Goal: Information Seeking & Learning: Learn about a topic

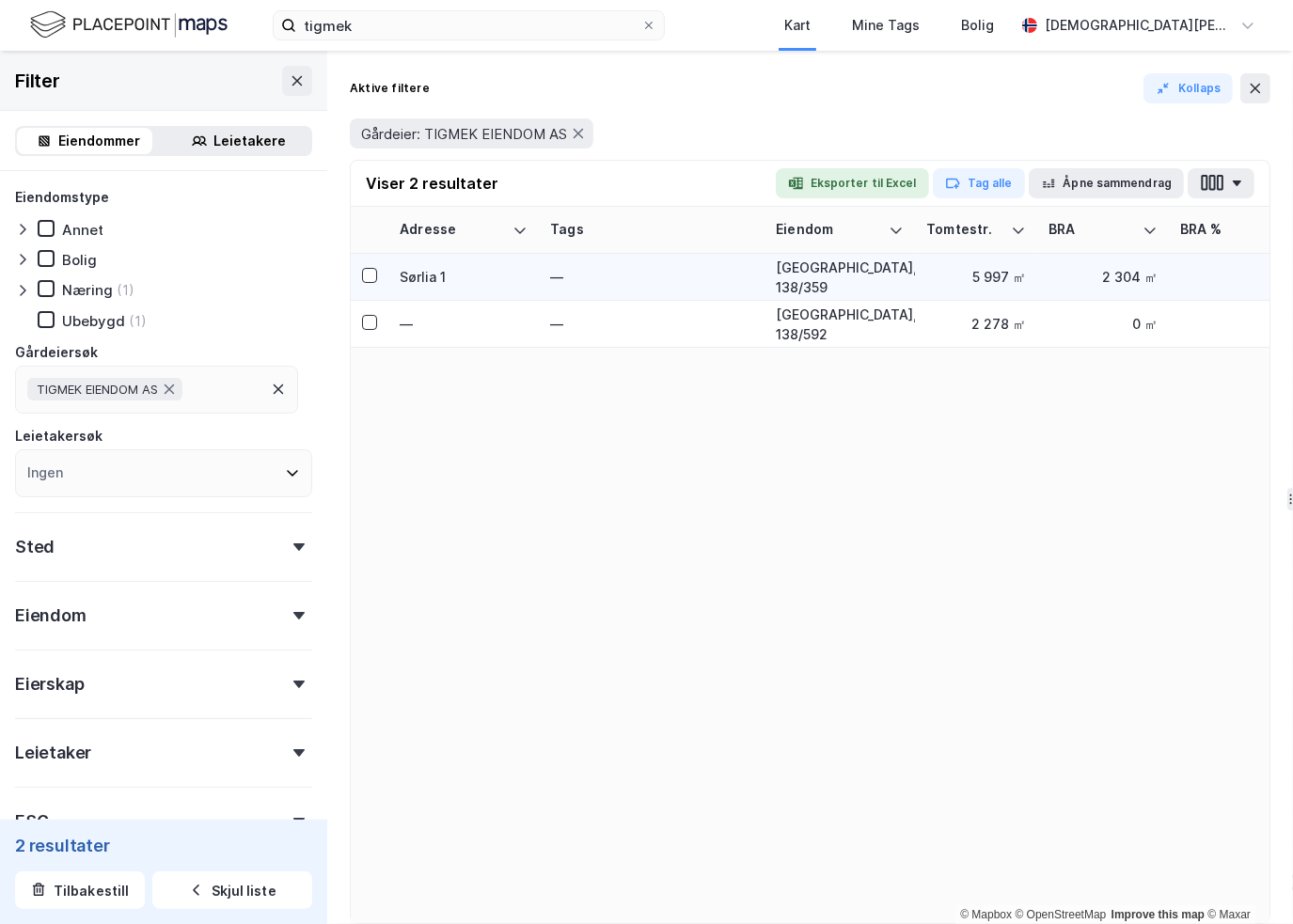
click at [839, 276] on div "[GEOGRAPHIC_DATA], 138/359" at bounding box center [839, 277] width 128 height 40
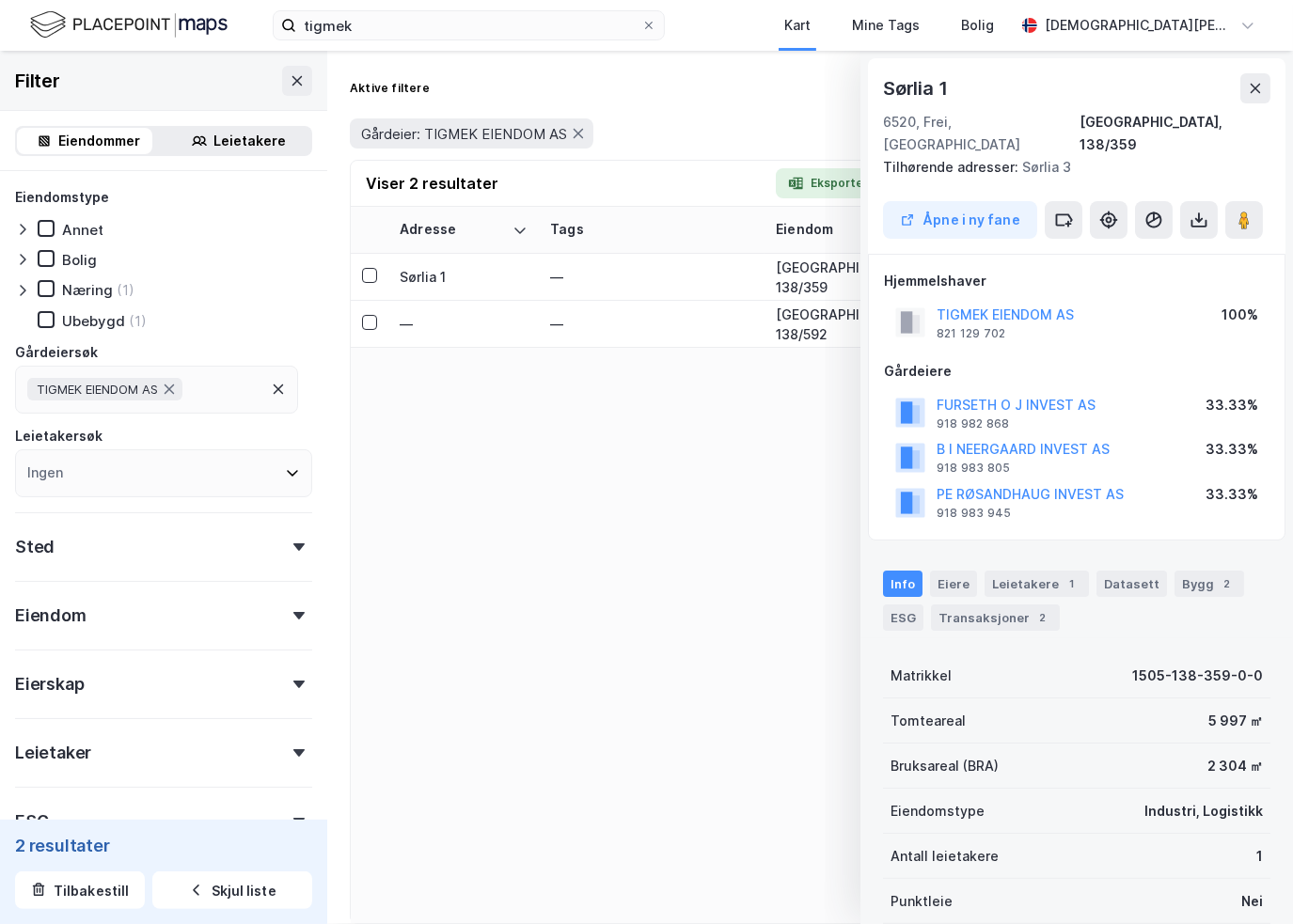
click at [482, 739] on div "Adresse Tags Eiendom Tomtestr. BRA BRA % BYA BYA % Leietakere Ansatte Eiendomst…" at bounding box center [810, 564] width 919 height 717
click at [289, 76] on icon at bounding box center [297, 81] width 15 height 15
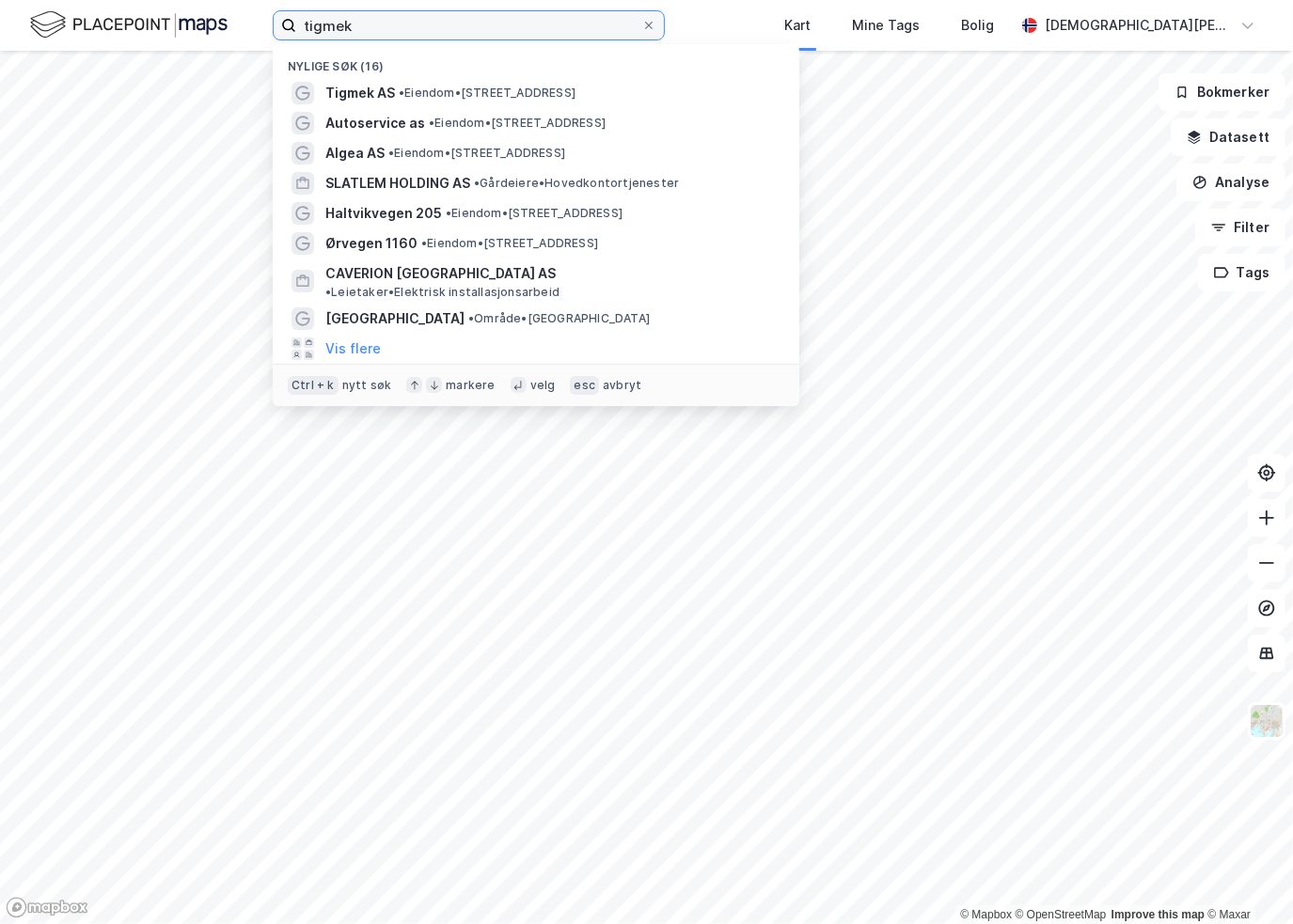
drag, startPoint x: 414, startPoint y: 21, endPoint x: 221, endPoint y: 19, distance: 193.0
click at [221, 19] on div "tigmek Nylige søk (16) Tigmek AS • Eiendom • Sørlia 1, 6520 Frei Autoservice as…" at bounding box center [646, 25] width 1293 height 51
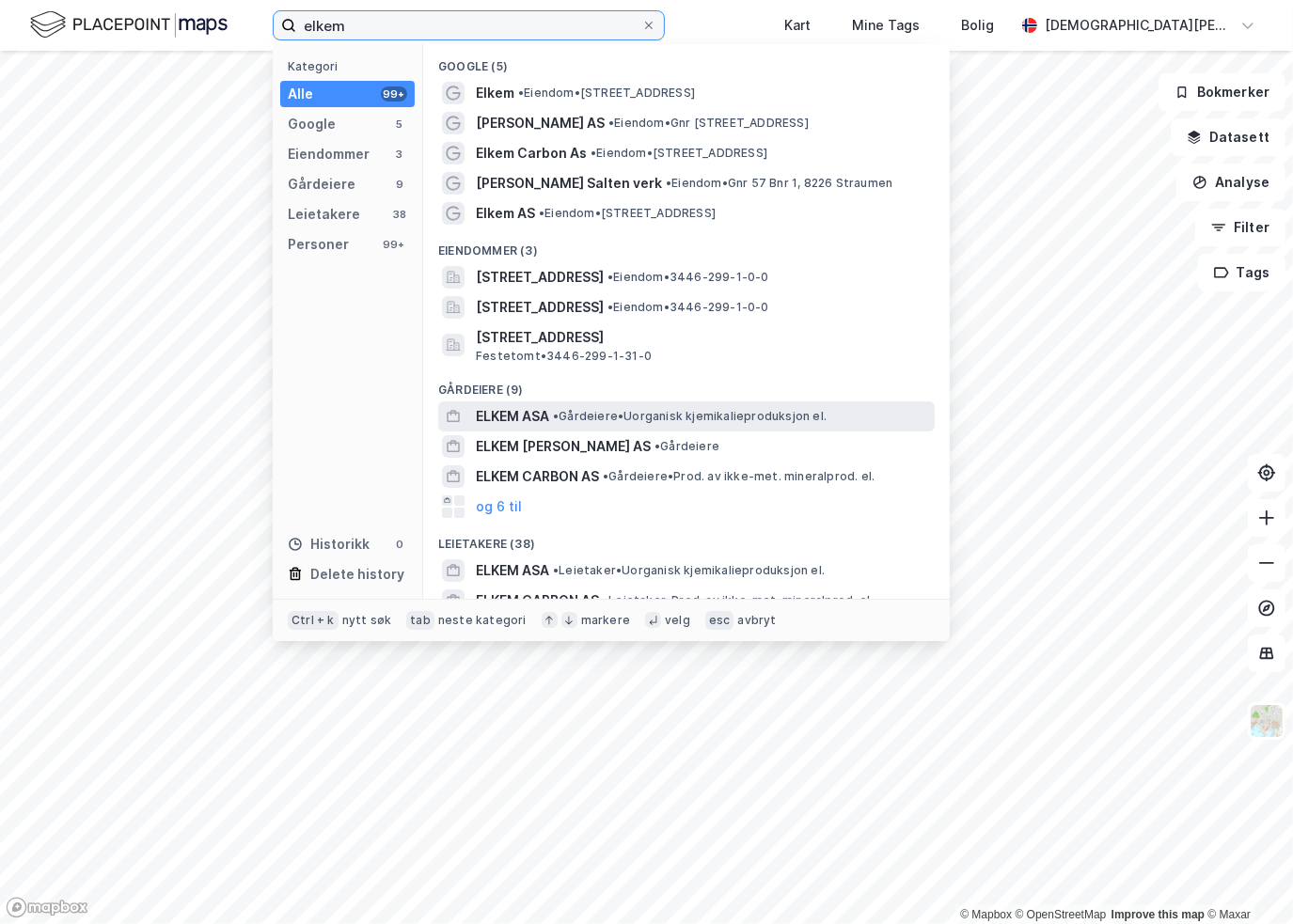
type input "elkem"
click at [517, 415] on span "ELKEM ASA" at bounding box center [512, 416] width 73 height 22
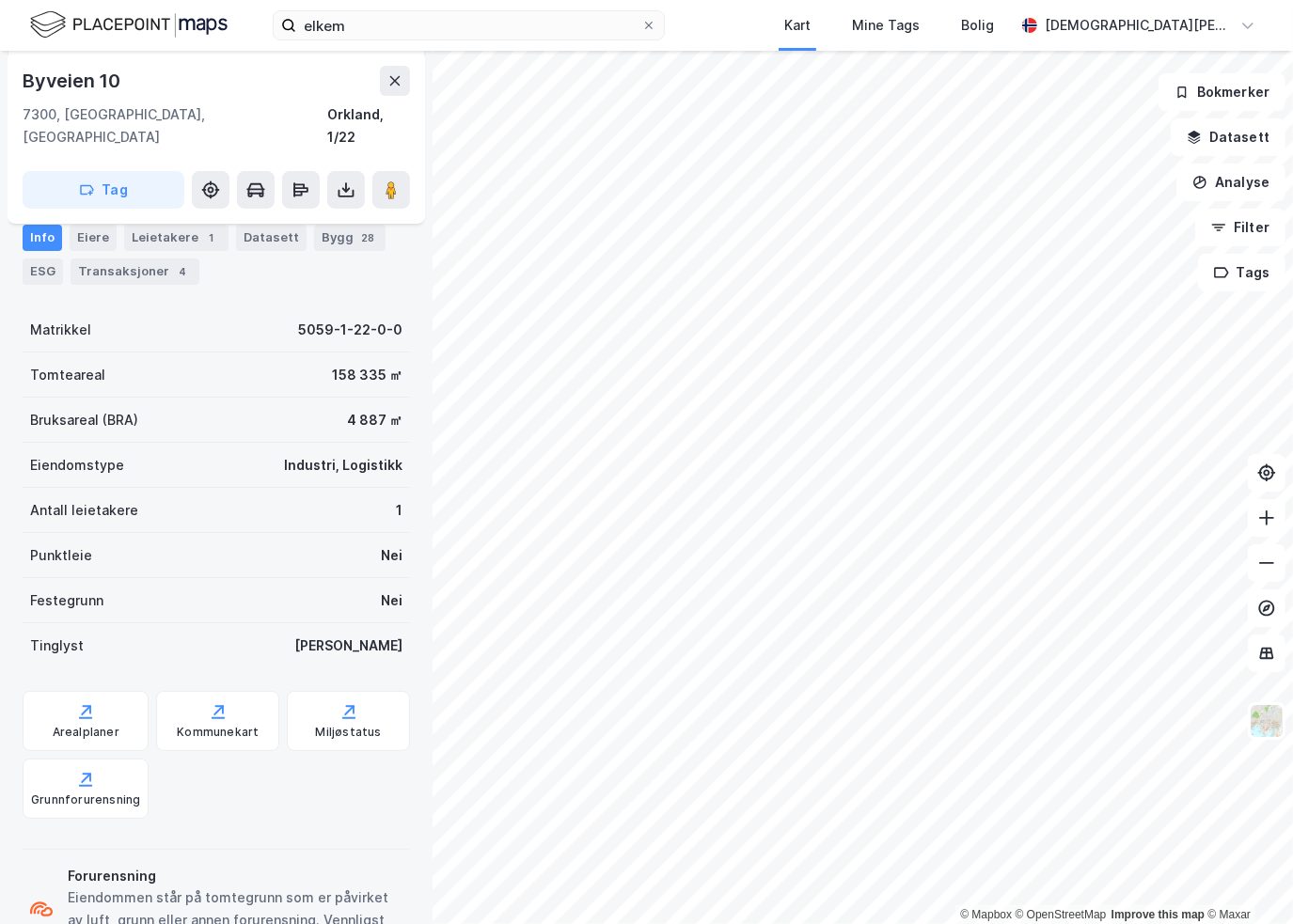
scroll to position [285, 0]
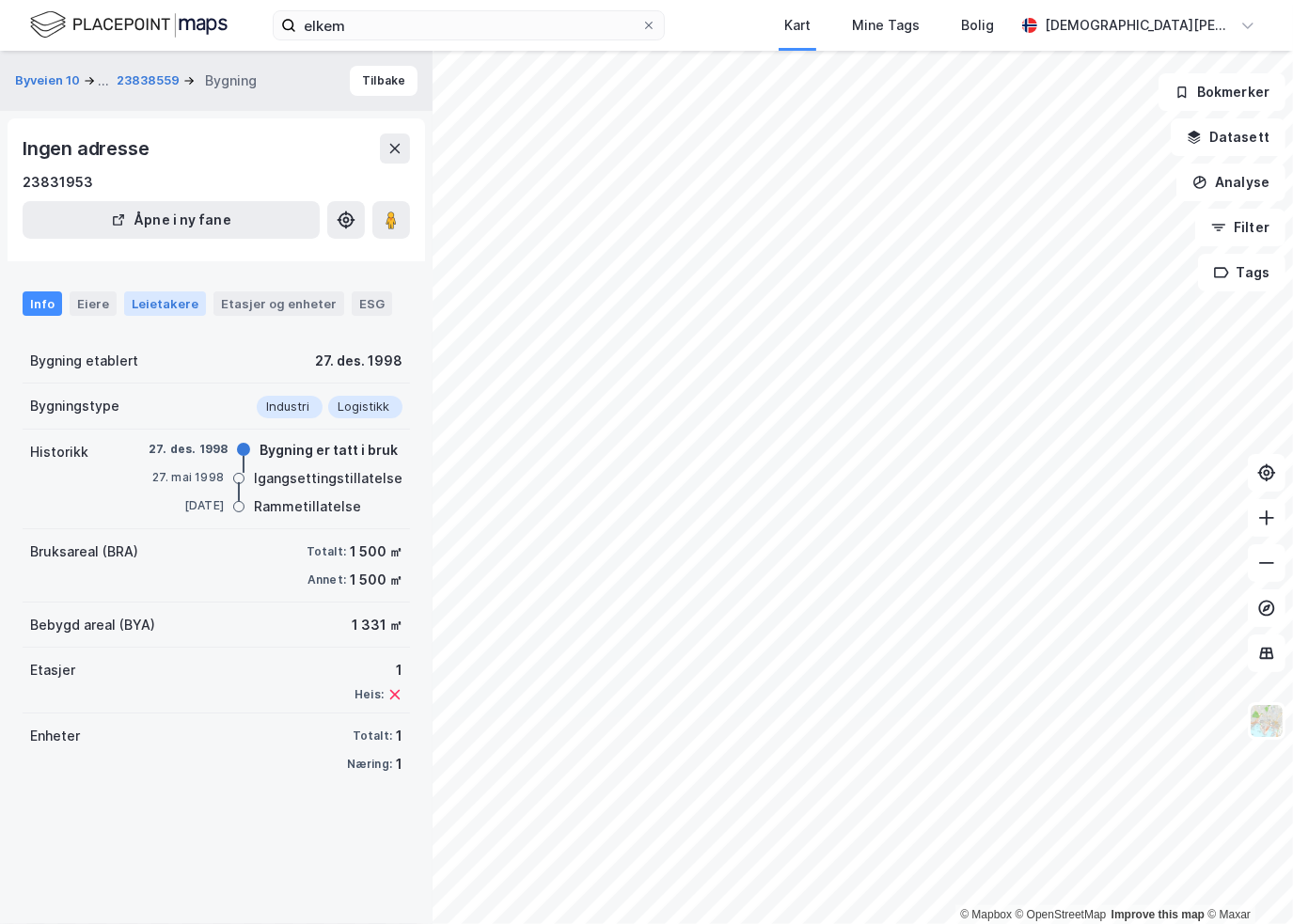
click at [169, 304] on div "Leietakere" at bounding box center [165, 303] width 82 height 24
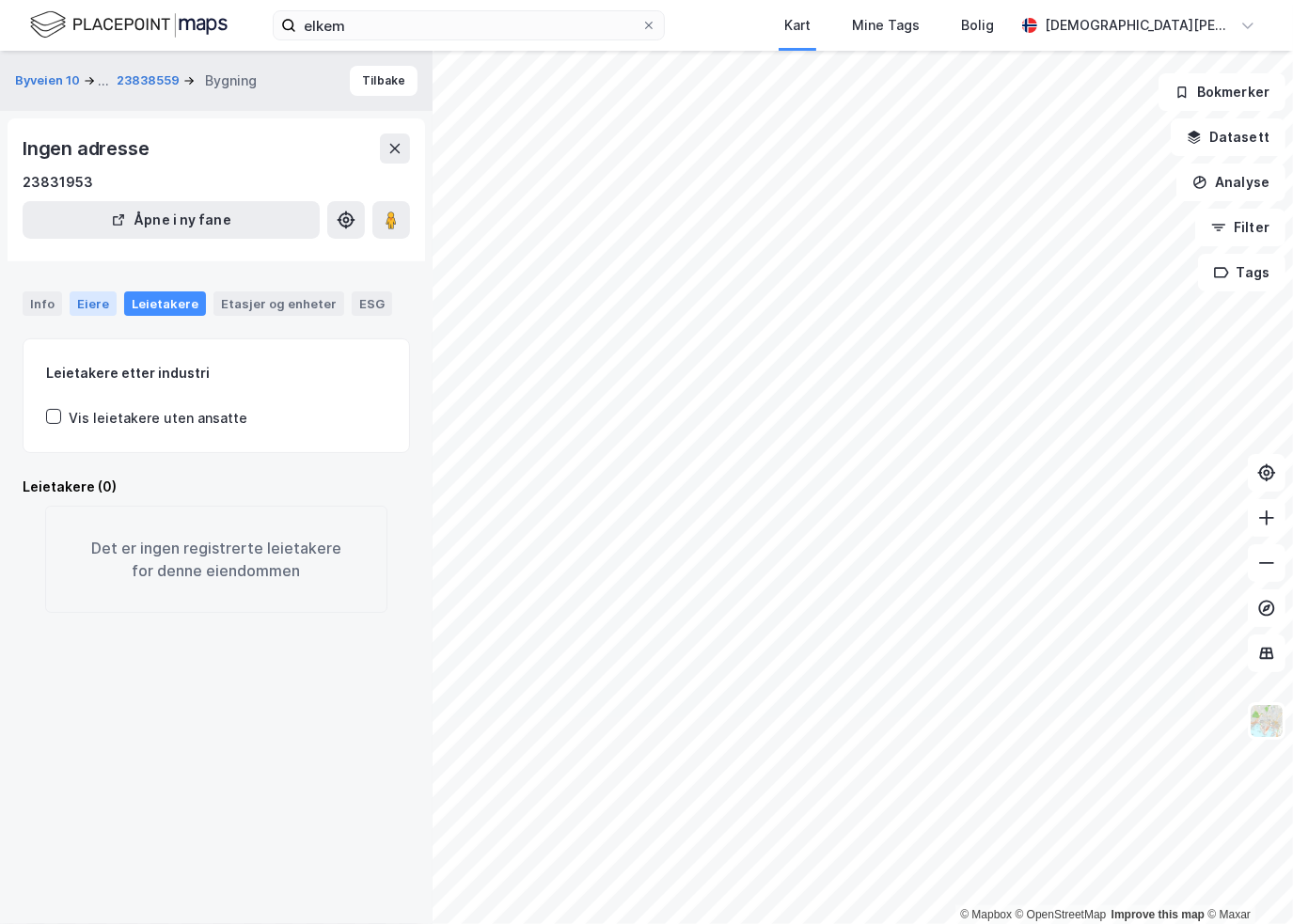
click at [87, 302] on div "Eiere" at bounding box center [93, 303] width 47 height 24
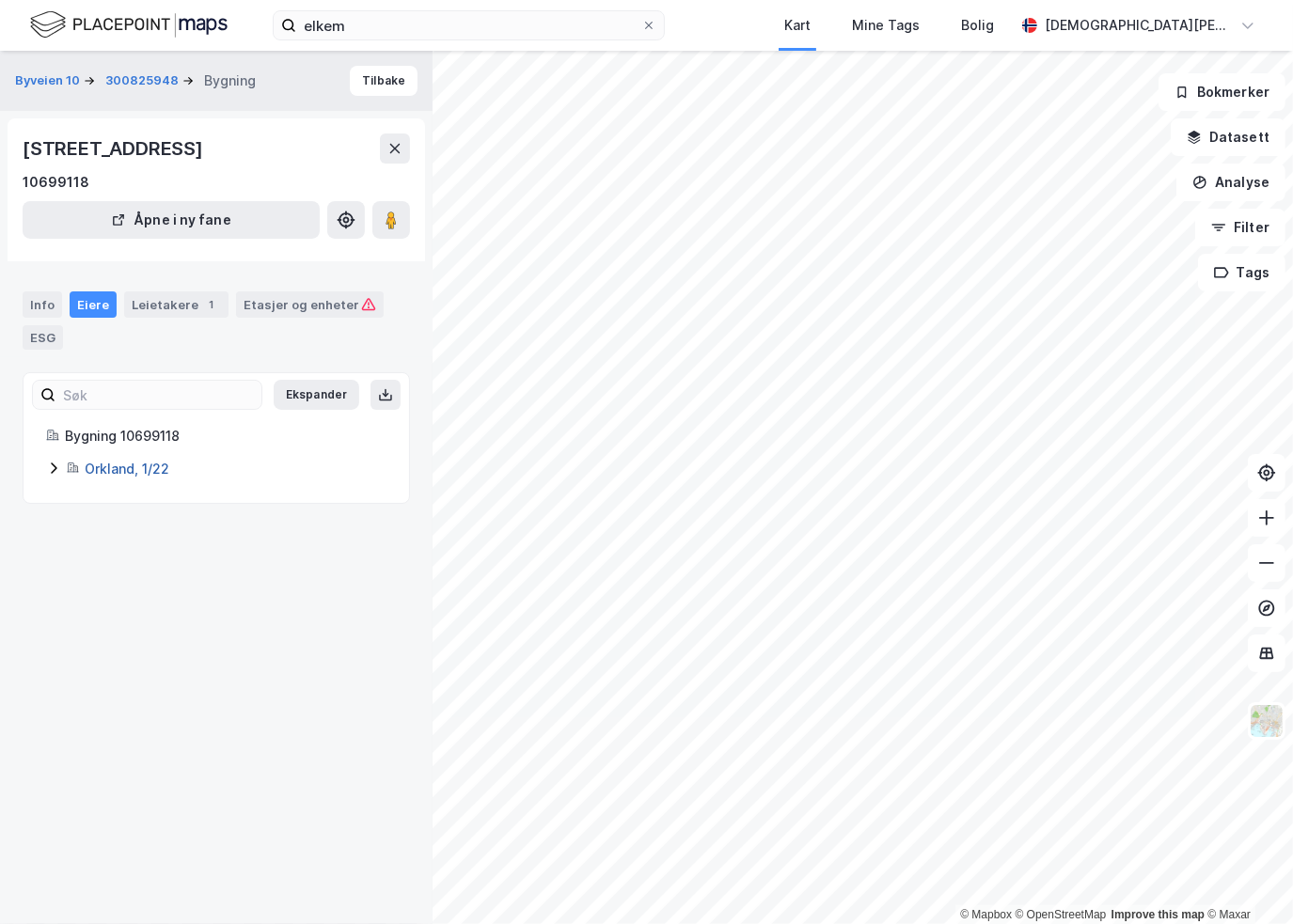
click at [118, 466] on link "Orkland, 1/22" at bounding box center [127, 468] width 85 height 16
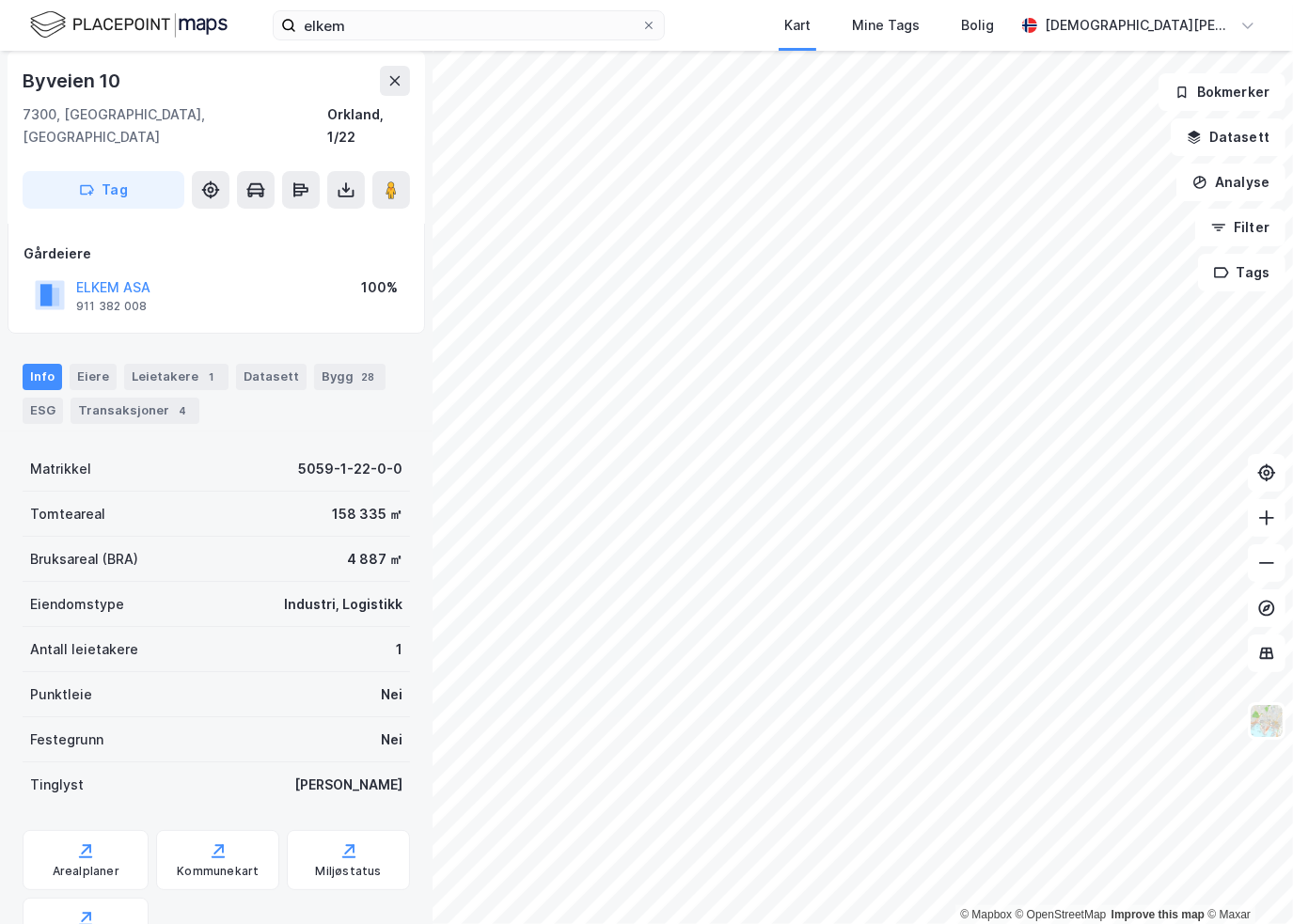
scroll to position [5, 0]
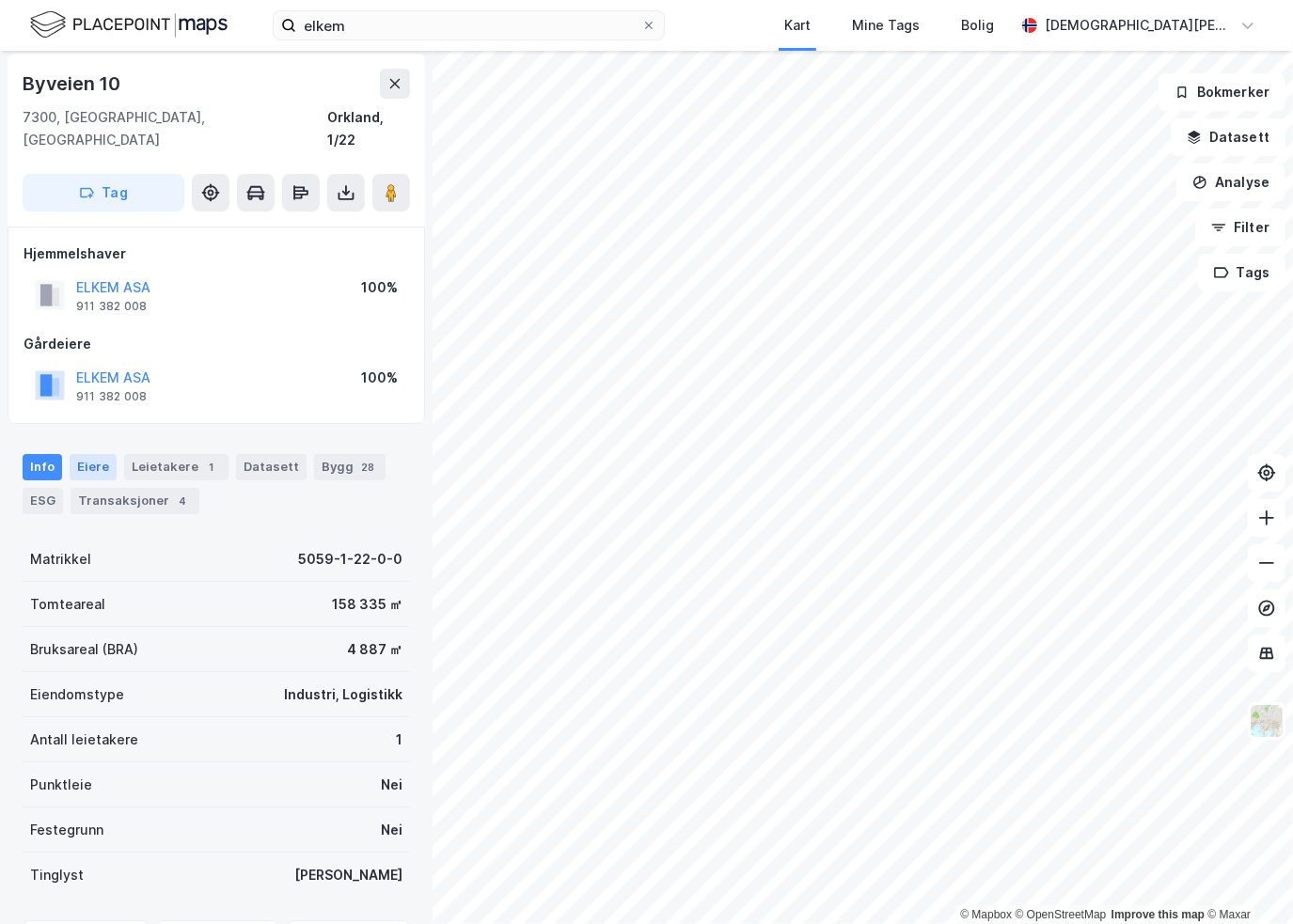
click at [95, 454] on div "Eiere" at bounding box center [93, 467] width 47 height 26
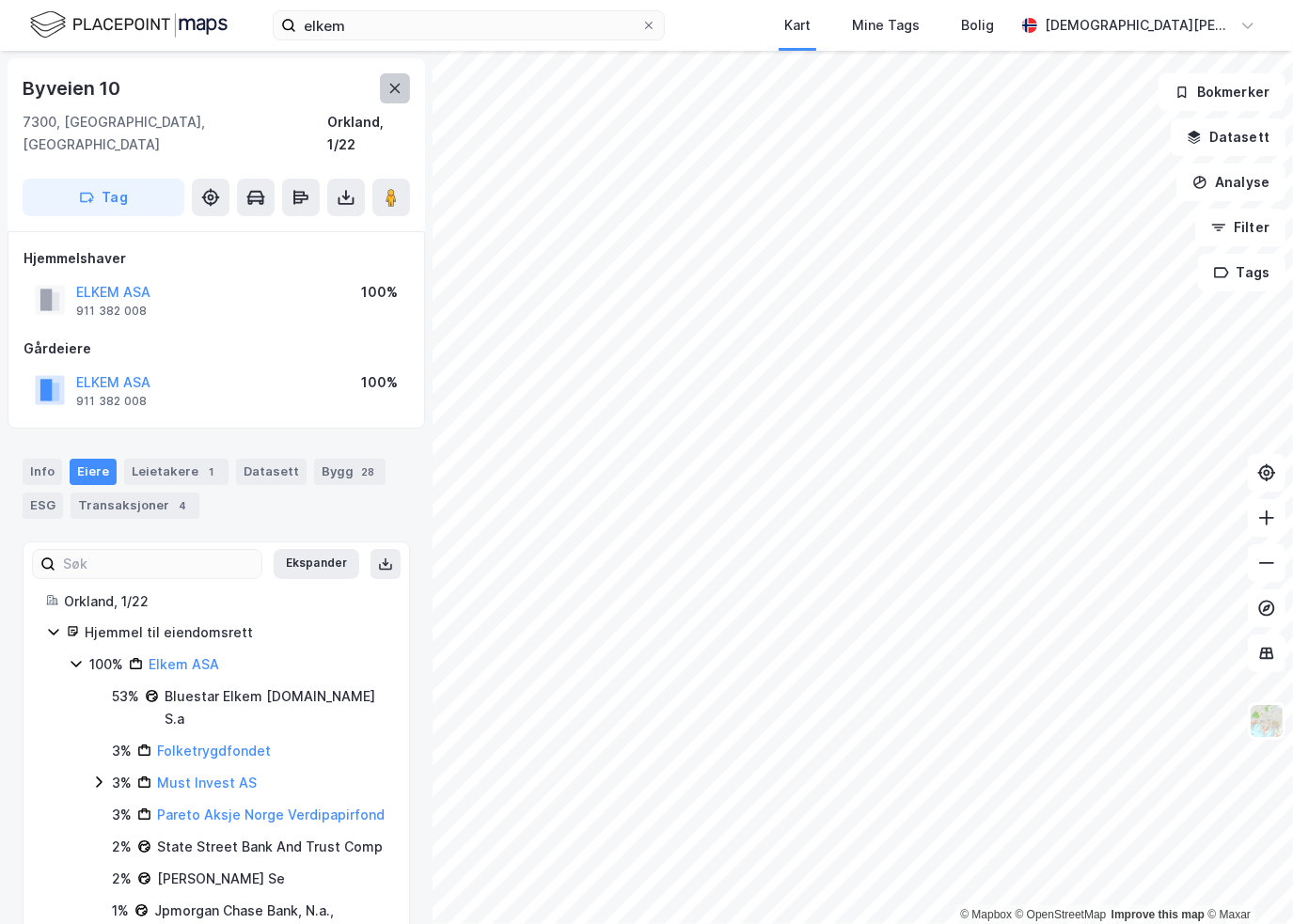
click at [391, 90] on icon at bounding box center [395, 89] width 15 height 15
